Goal: Navigation & Orientation: Find specific page/section

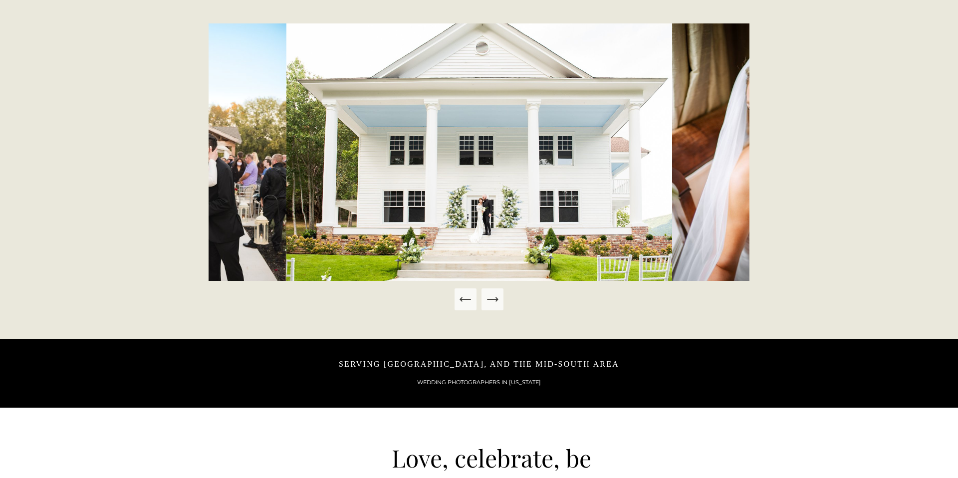
scroll to position [562, 0]
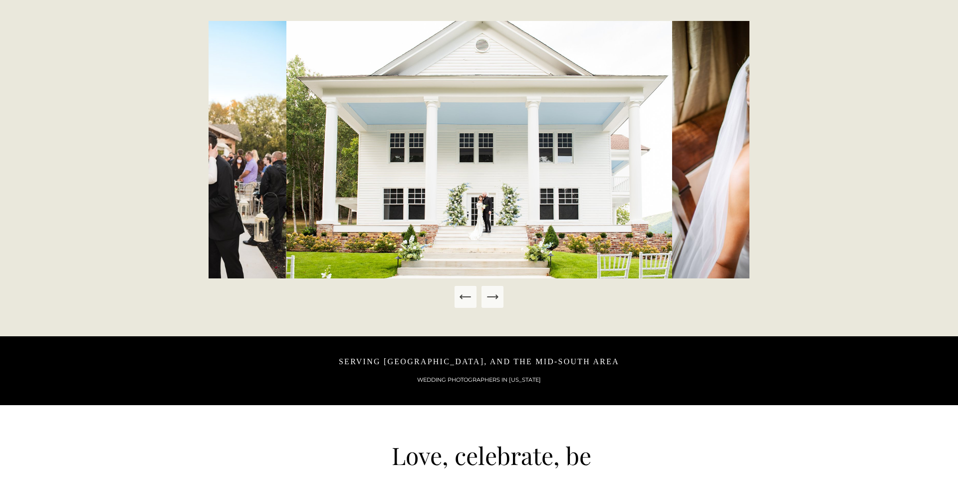
click at [497, 301] on icon "Next Slide" at bounding box center [492, 297] width 14 height 14
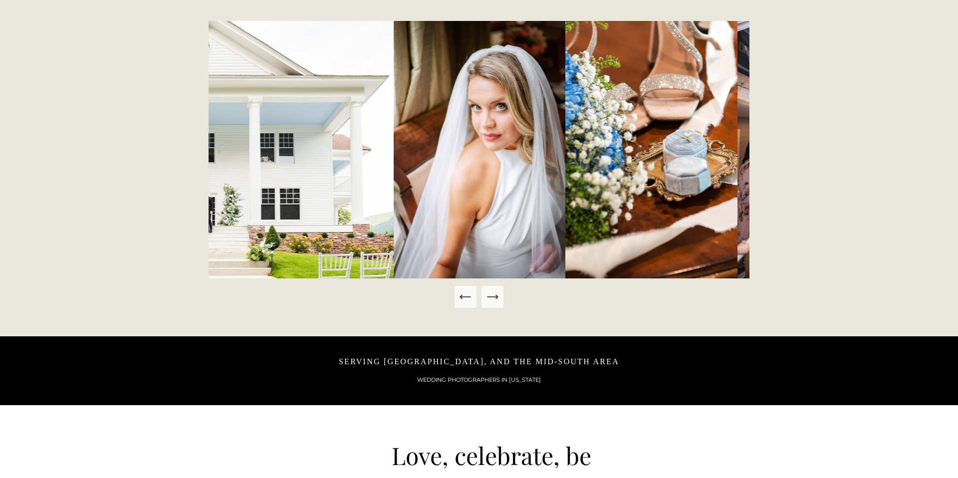
click at [494, 298] on icon "Next Slide" at bounding box center [492, 297] width 14 height 14
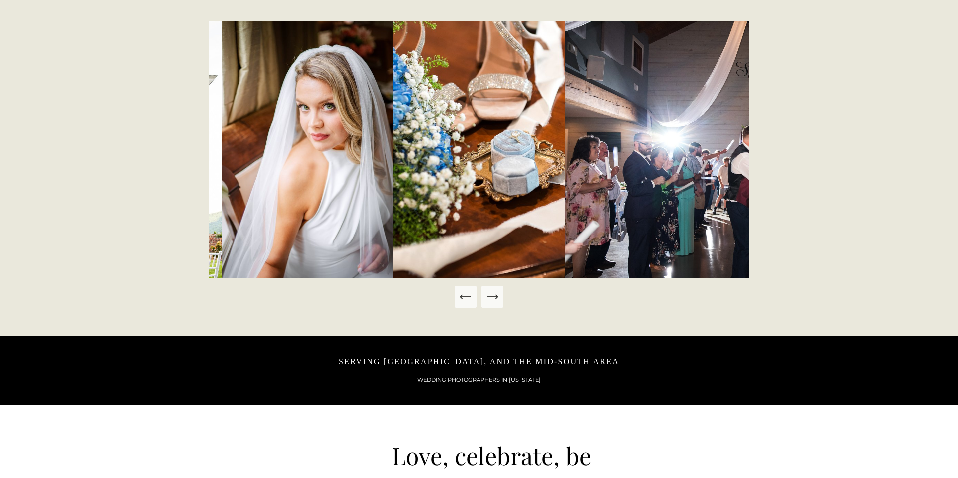
click at [494, 298] on icon "Next Slide" at bounding box center [492, 297] width 14 height 14
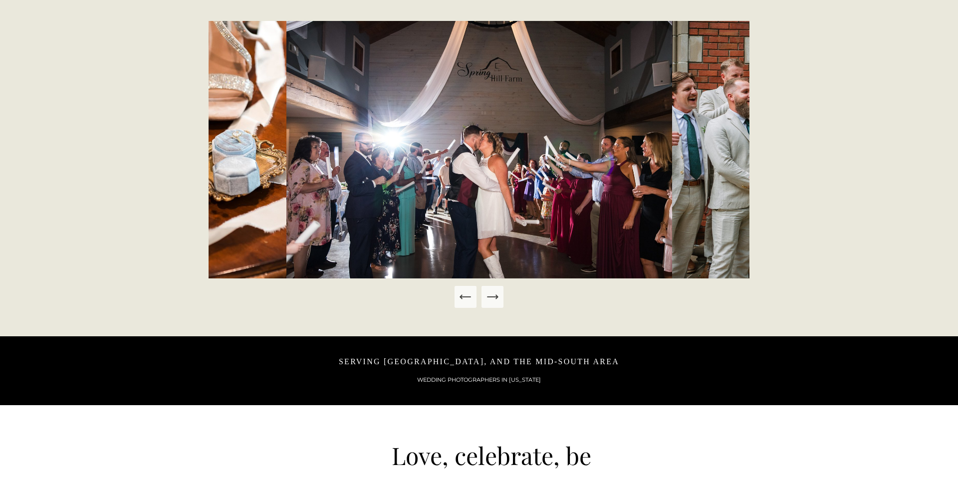
click at [494, 298] on icon "Next Slide" at bounding box center [492, 297] width 14 height 14
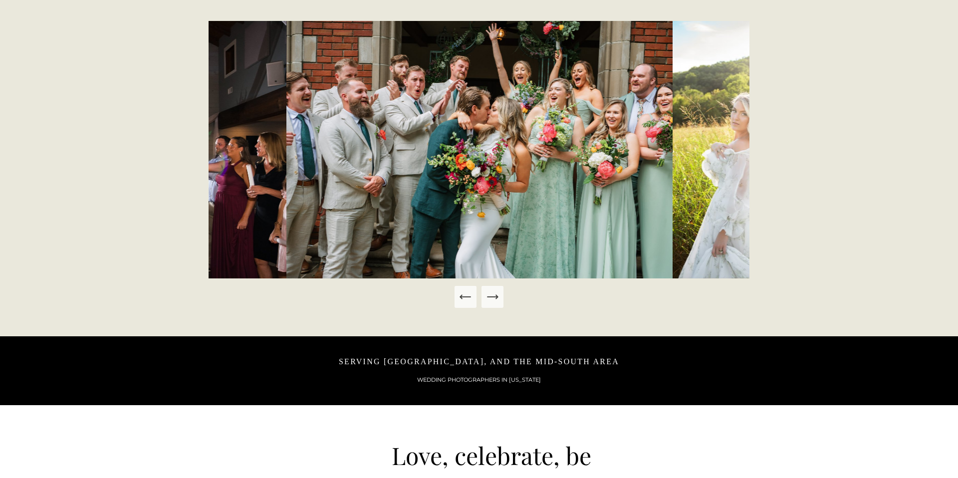
click at [494, 298] on icon "Next Slide" at bounding box center [492, 297] width 14 height 14
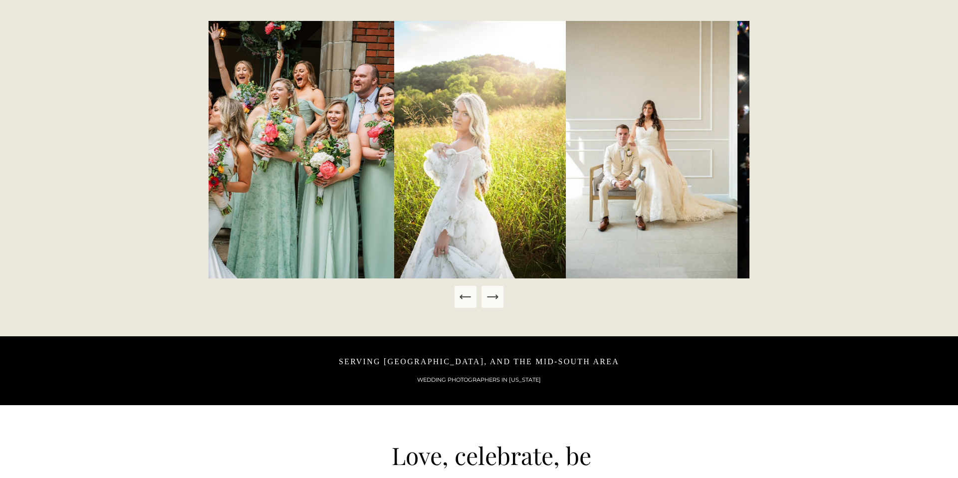
click at [494, 298] on icon "Next Slide" at bounding box center [492, 297] width 14 height 14
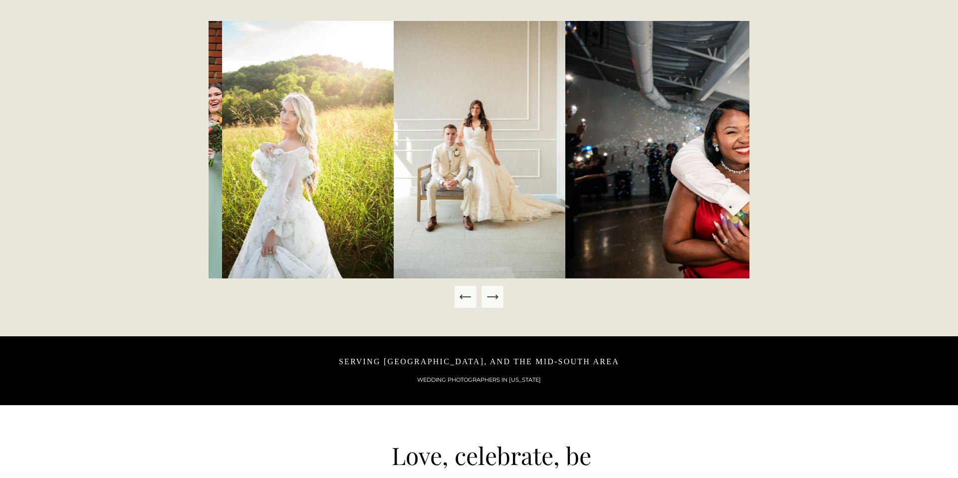
click at [494, 298] on icon "Next Slide" at bounding box center [492, 297] width 14 height 14
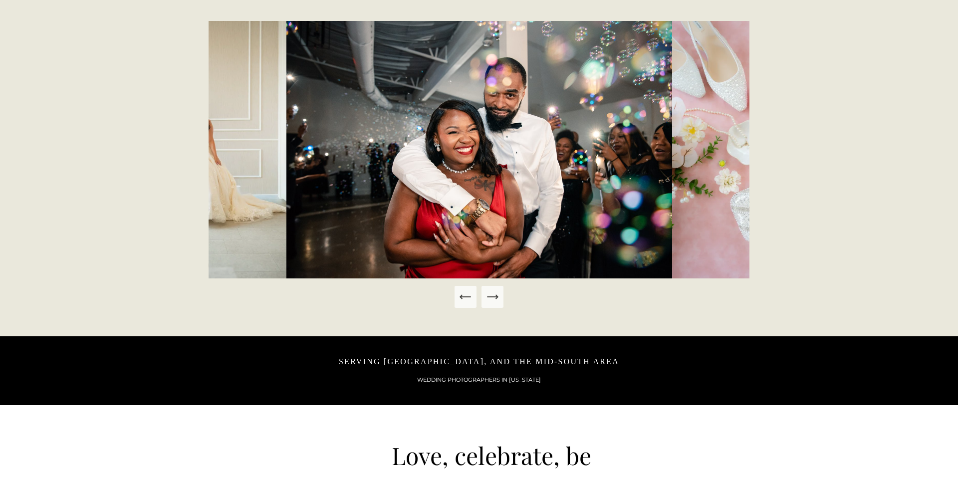
click at [494, 298] on icon "Next Slide" at bounding box center [492, 297] width 14 height 14
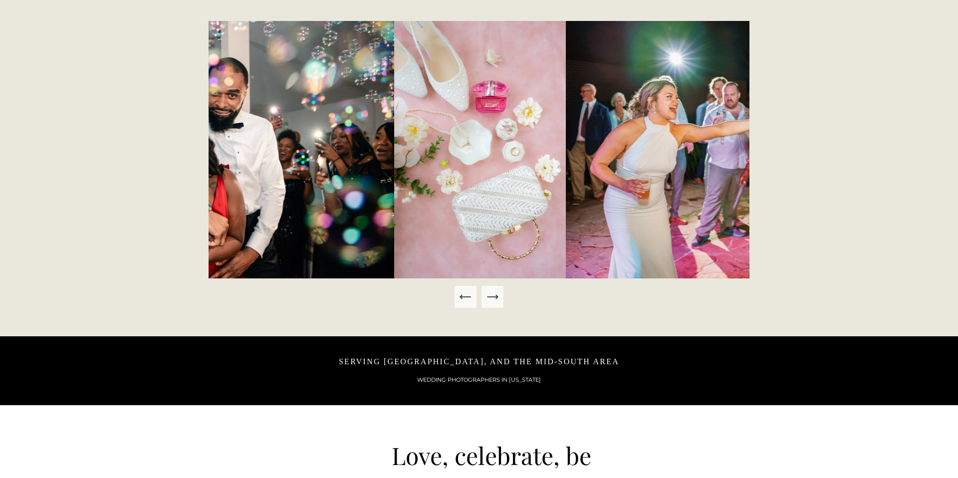
click at [494, 298] on icon "Next Slide" at bounding box center [492, 297] width 14 height 14
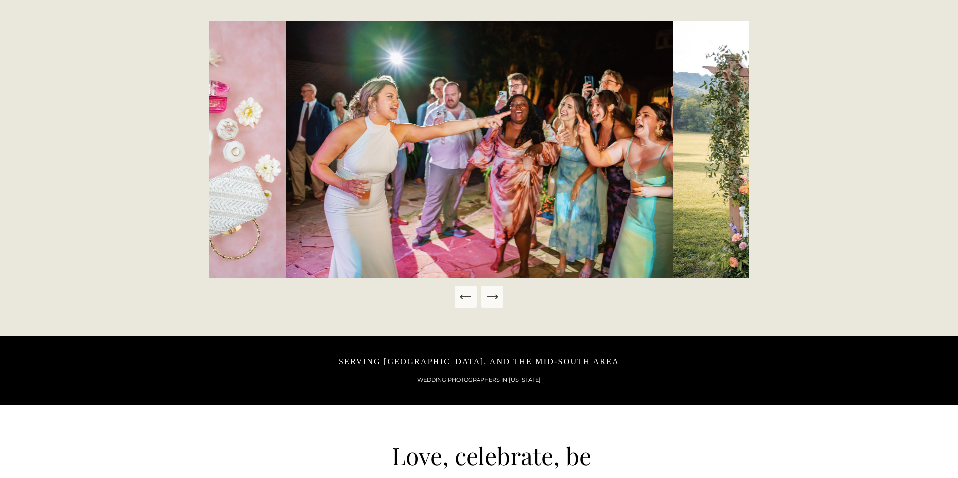
click at [494, 298] on icon "Next Slide" at bounding box center [492, 297] width 14 height 14
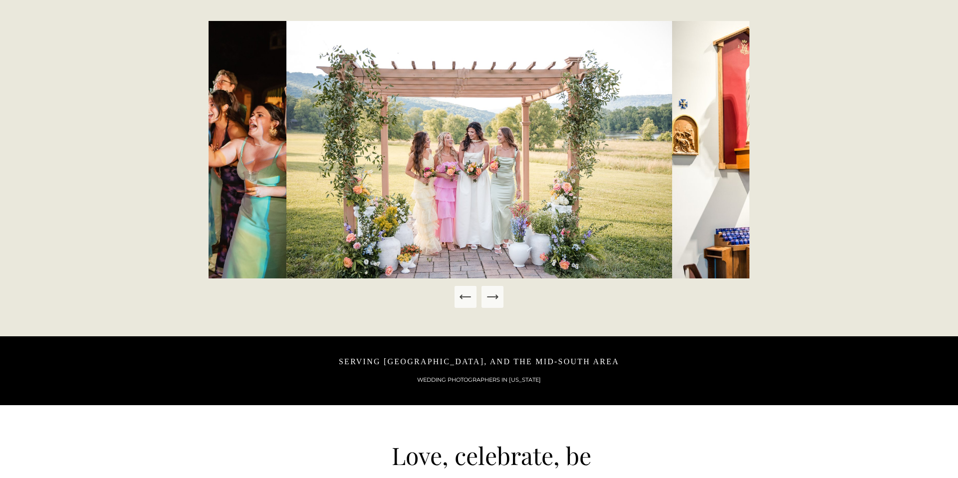
click at [494, 298] on icon "Next Slide" at bounding box center [492, 297] width 14 height 14
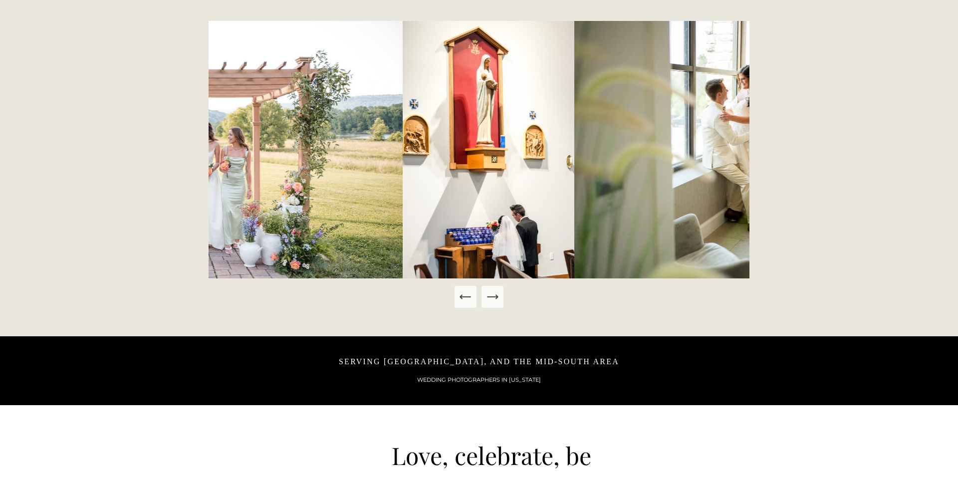
click at [494, 298] on icon "Next Slide" at bounding box center [492, 297] width 14 height 14
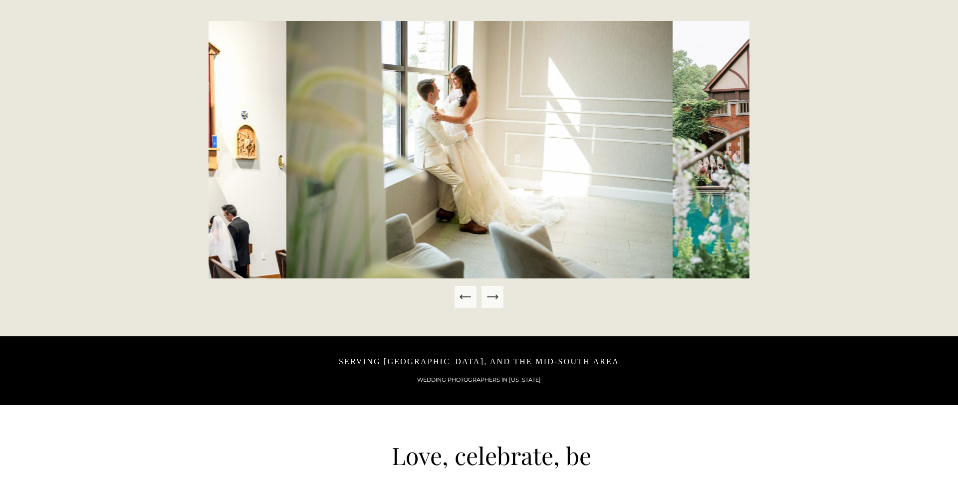
click at [494, 298] on icon "Next Slide" at bounding box center [492, 297] width 14 height 14
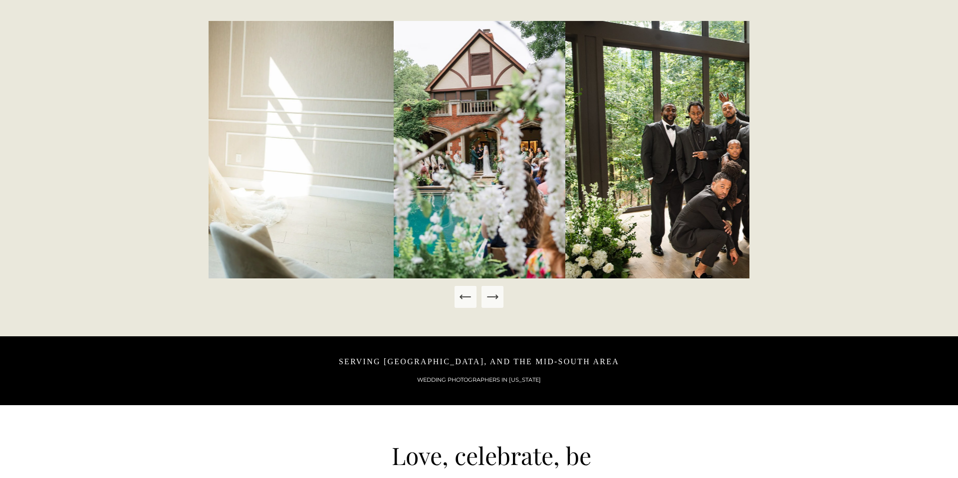
click at [494, 298] on icon "Next Slide" at bounding box center [492, 297] width 14 height 14
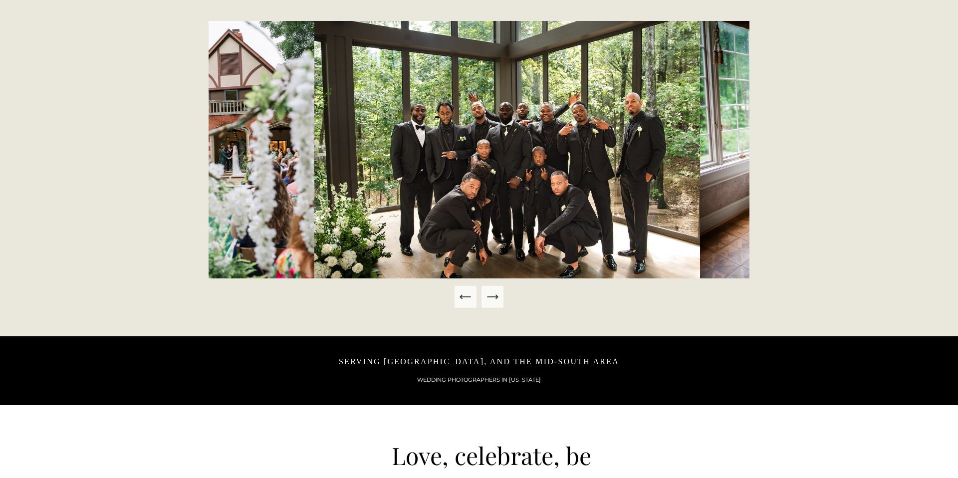
click at [494, 298] on icon "Next Slide" at bounding box center [492, 297] width 14 height 14
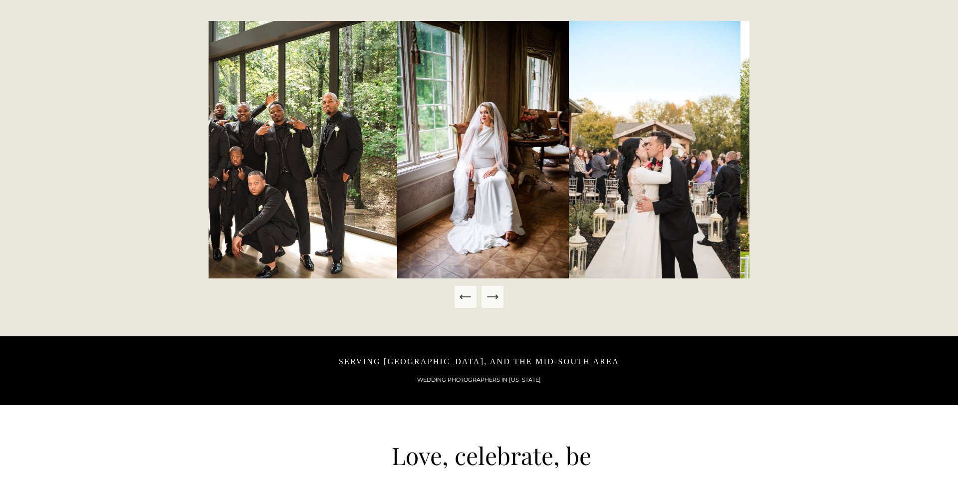
click at [494, 298] on icon "Next Slide" at bounding box center [492, 297] width 14 height 14
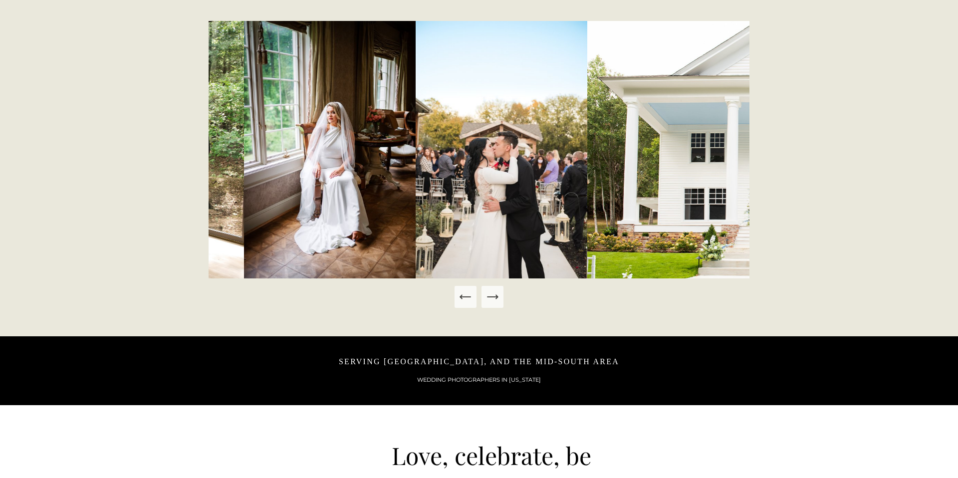
click at [494, 298] on icon "Next Slide" at bounding box center [492, 297] width 14 height 14
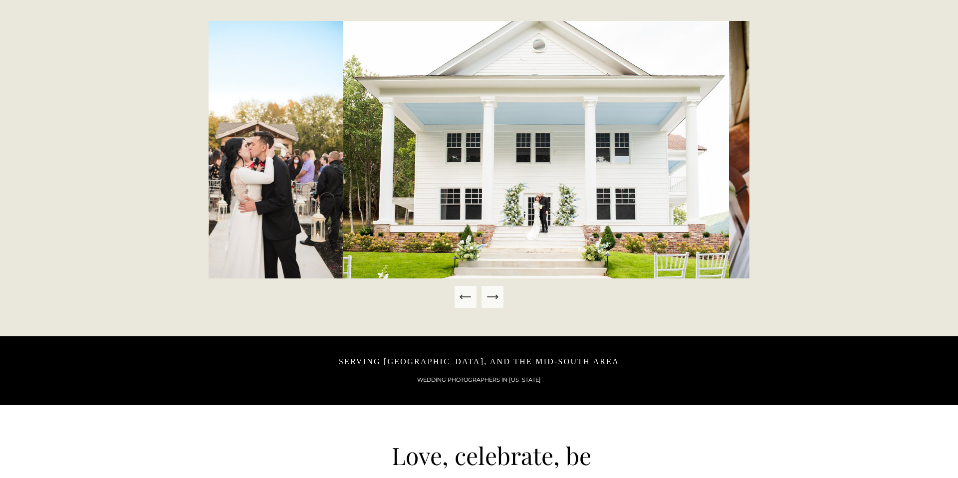
click at [494, 298] on icon "Next Slide" at bounding box center [492, 297] width 14 height 14
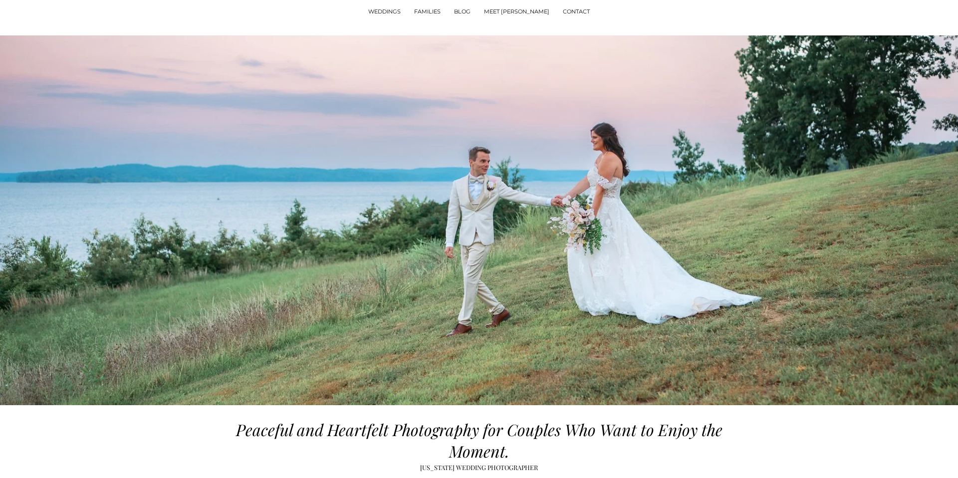
scroll to position [0, 0]
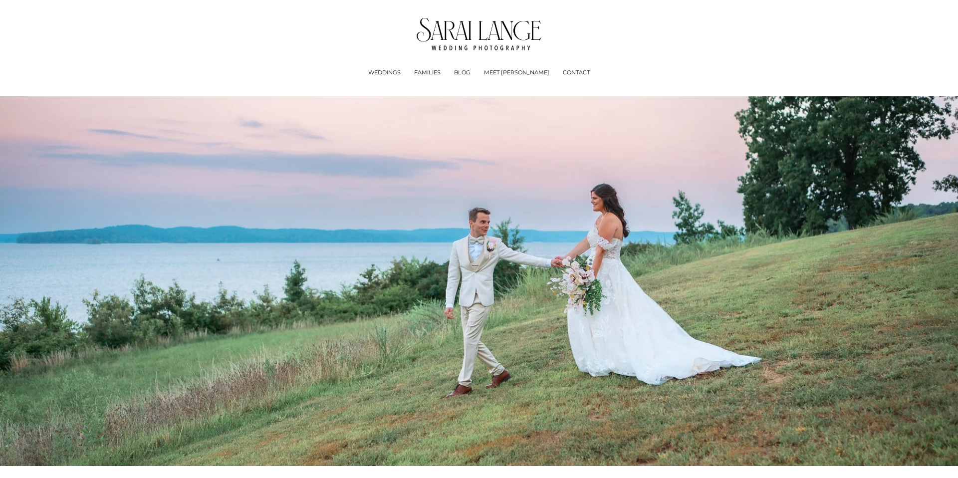
click at [0, 0] on span "Experience + Pricing" at bounding box center [0, 0] width 0 height 0
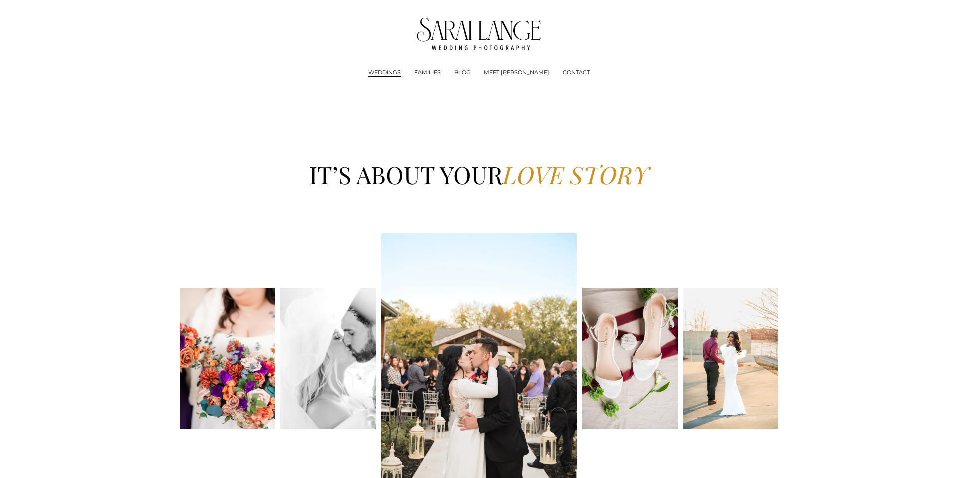
click at [0, 0] on span "Engagements Sessions" at bounding box center [0, 0] width 0 height 0
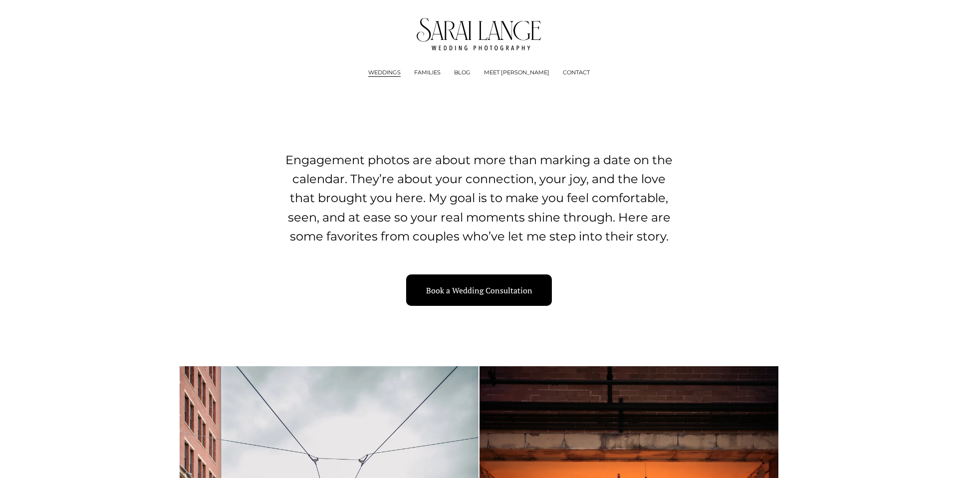
click at [440, 73] on link "FAMILIES" at bounding box center [427, 73] width 26 height 10
